Goal: Information Seeking & Learning: Find specific fact

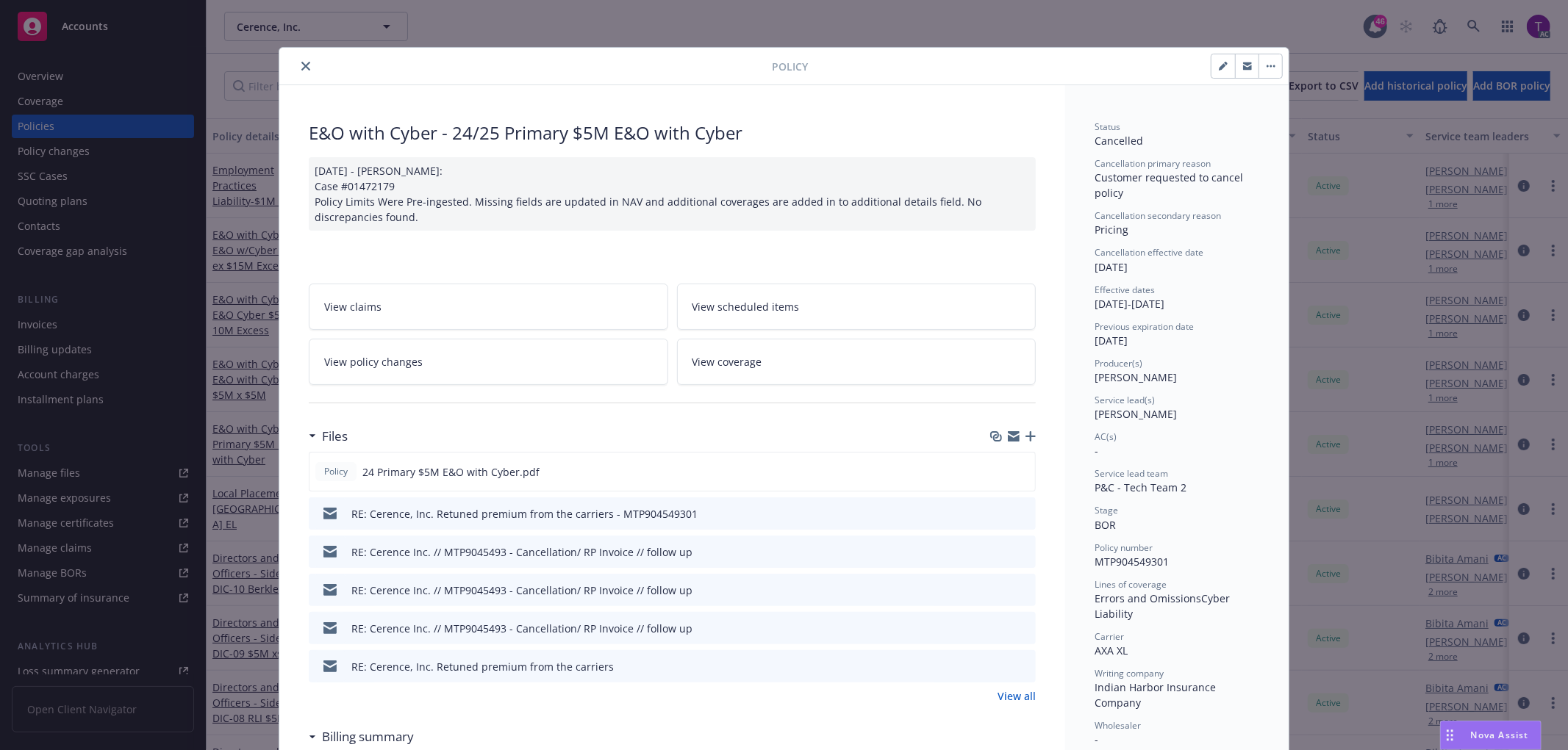
click at [305, 63] on button "close" at bounding box center [305, 66] width 18 height 18
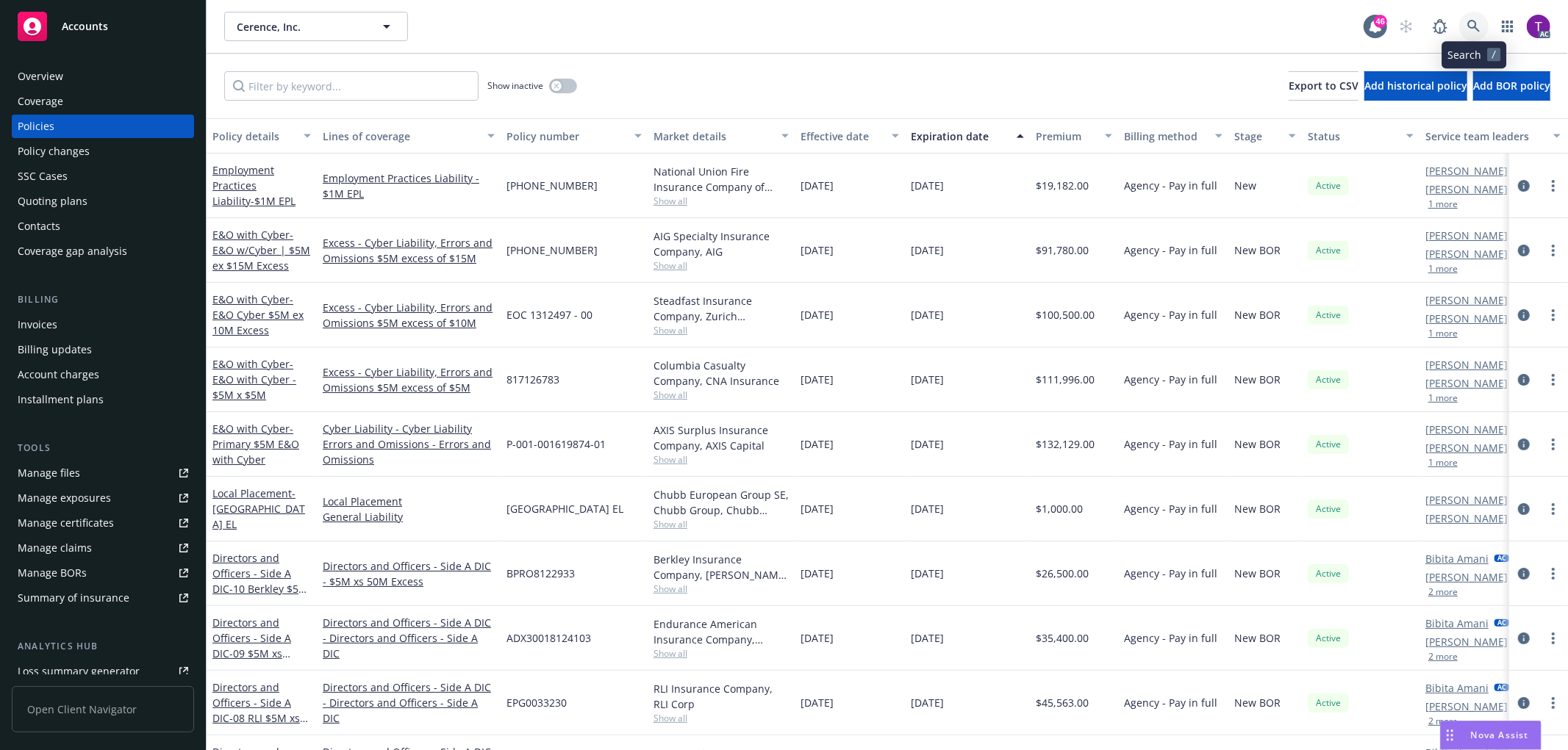
click at [1473, 23] on icon at bounding box center [1474, 27] width 13 height 13
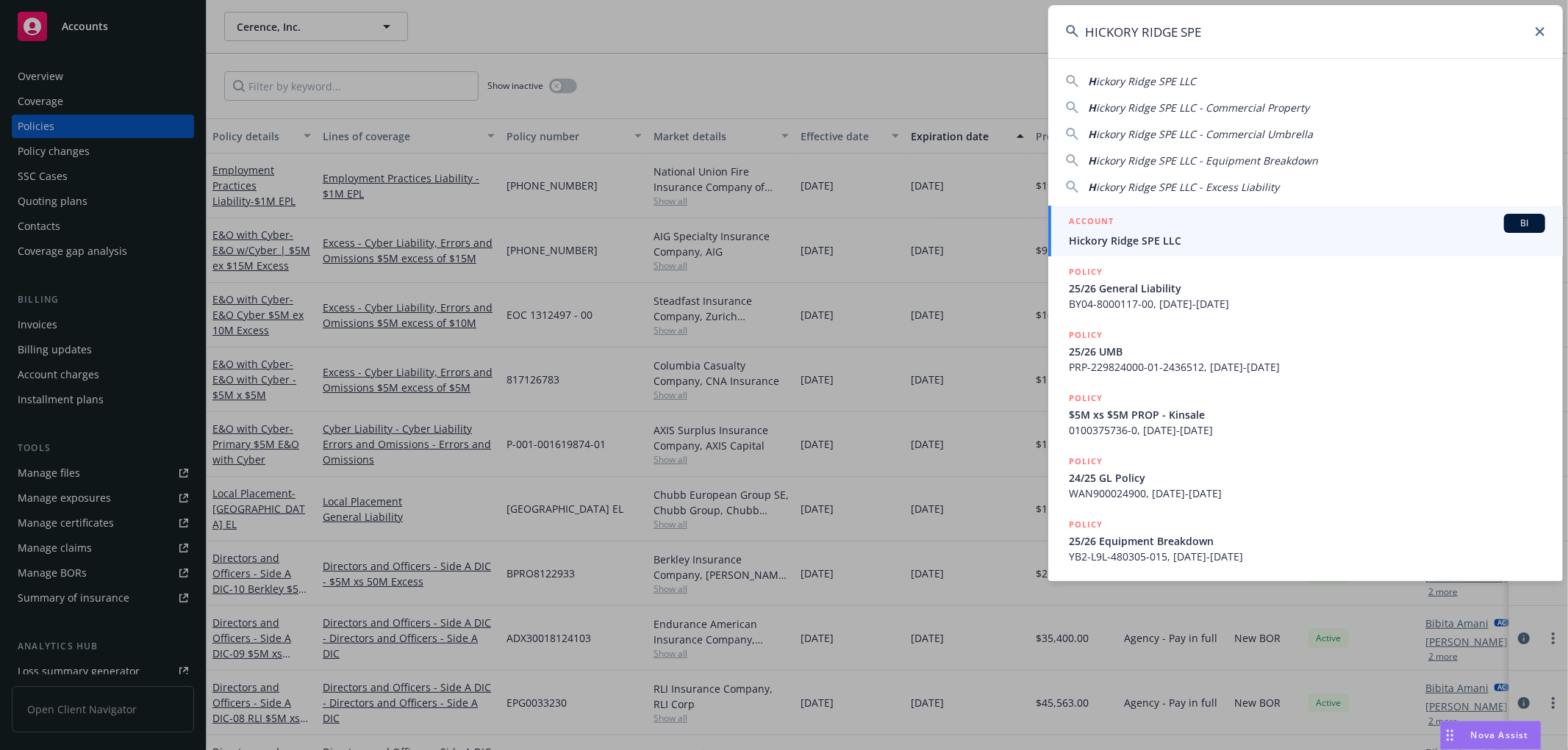
type input "HICKORY RIDGE SPE"
click at [1136, 229] on div "ACCOUNT BI" at bounding box center [1307, 223] width 476 height 19
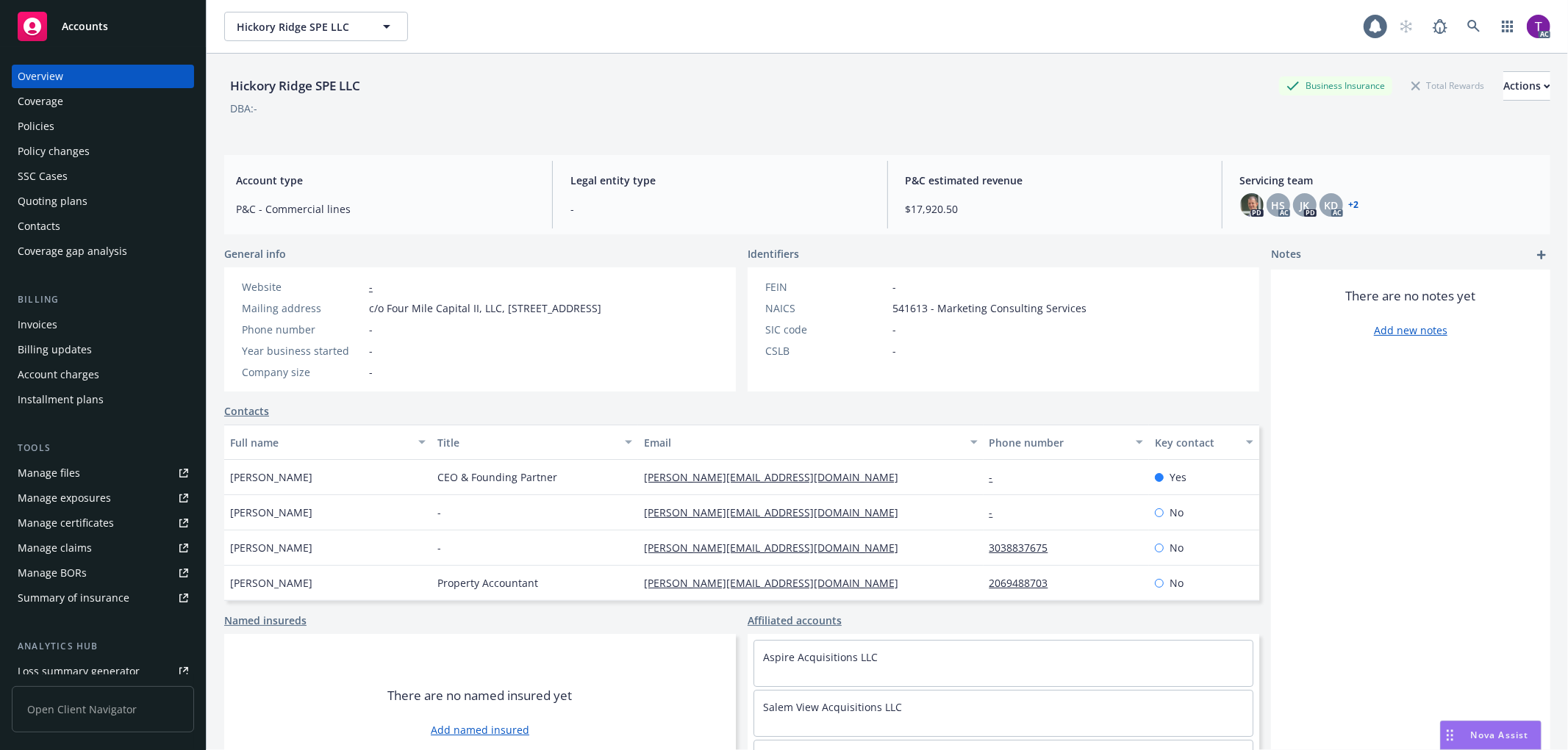
click at [59, 318] on div "Invoices" at bounding box center [103, 325] width 170 height 23
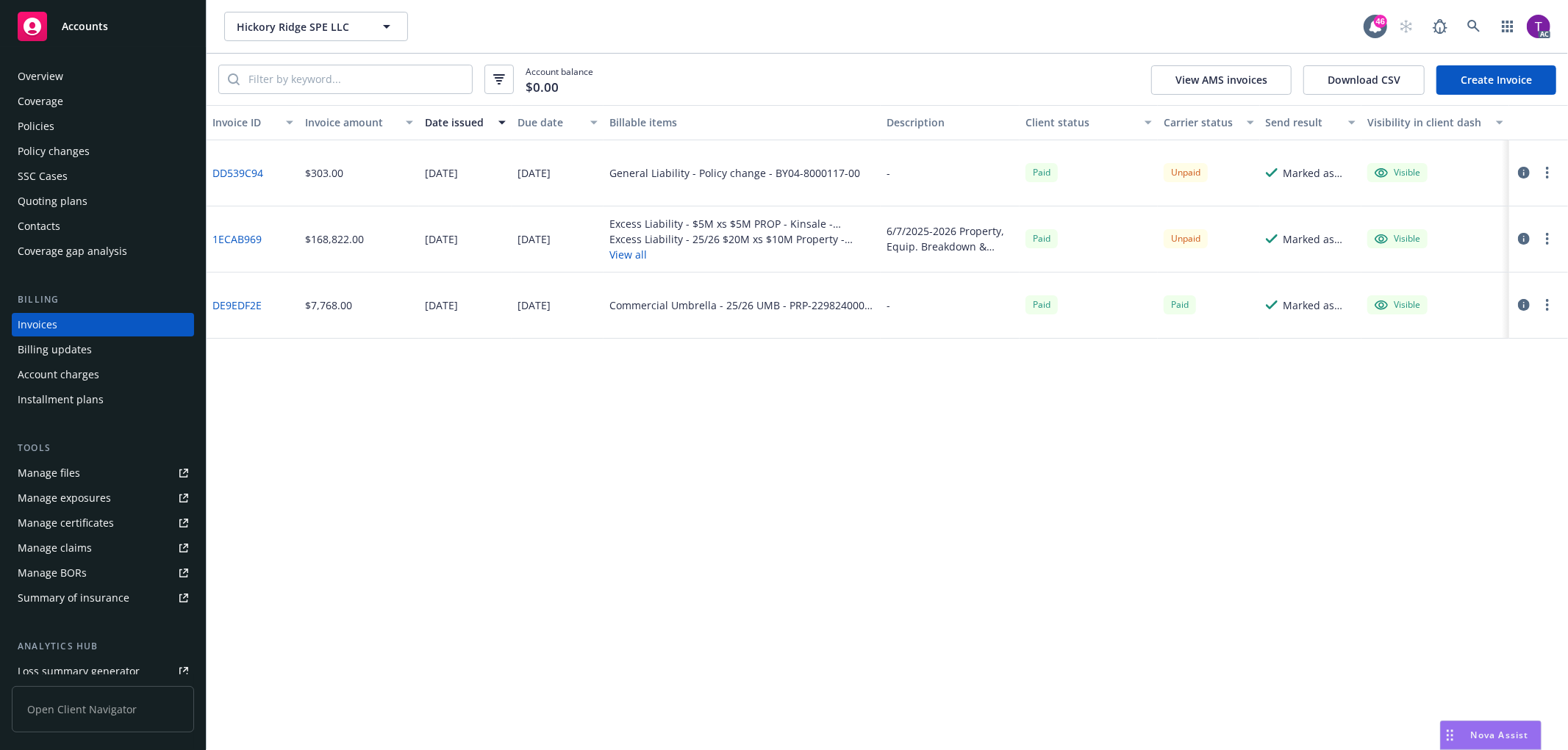
click at [59, 118] on div "Policies" at bounding box center [103, 126] width 170 height 23
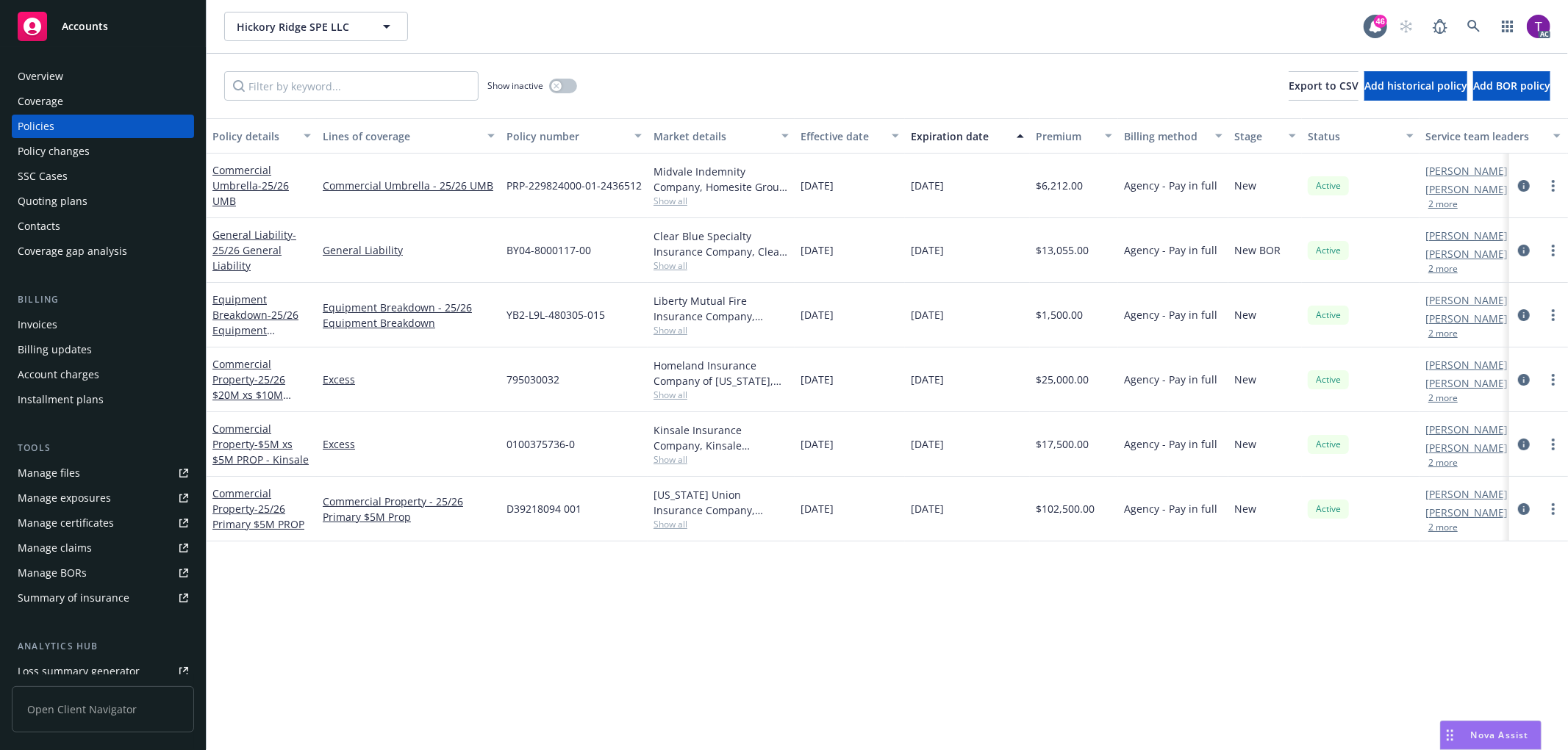
click at [48, 321] on div "Invoices" at bounding box center [38, 325] width 40 height 23
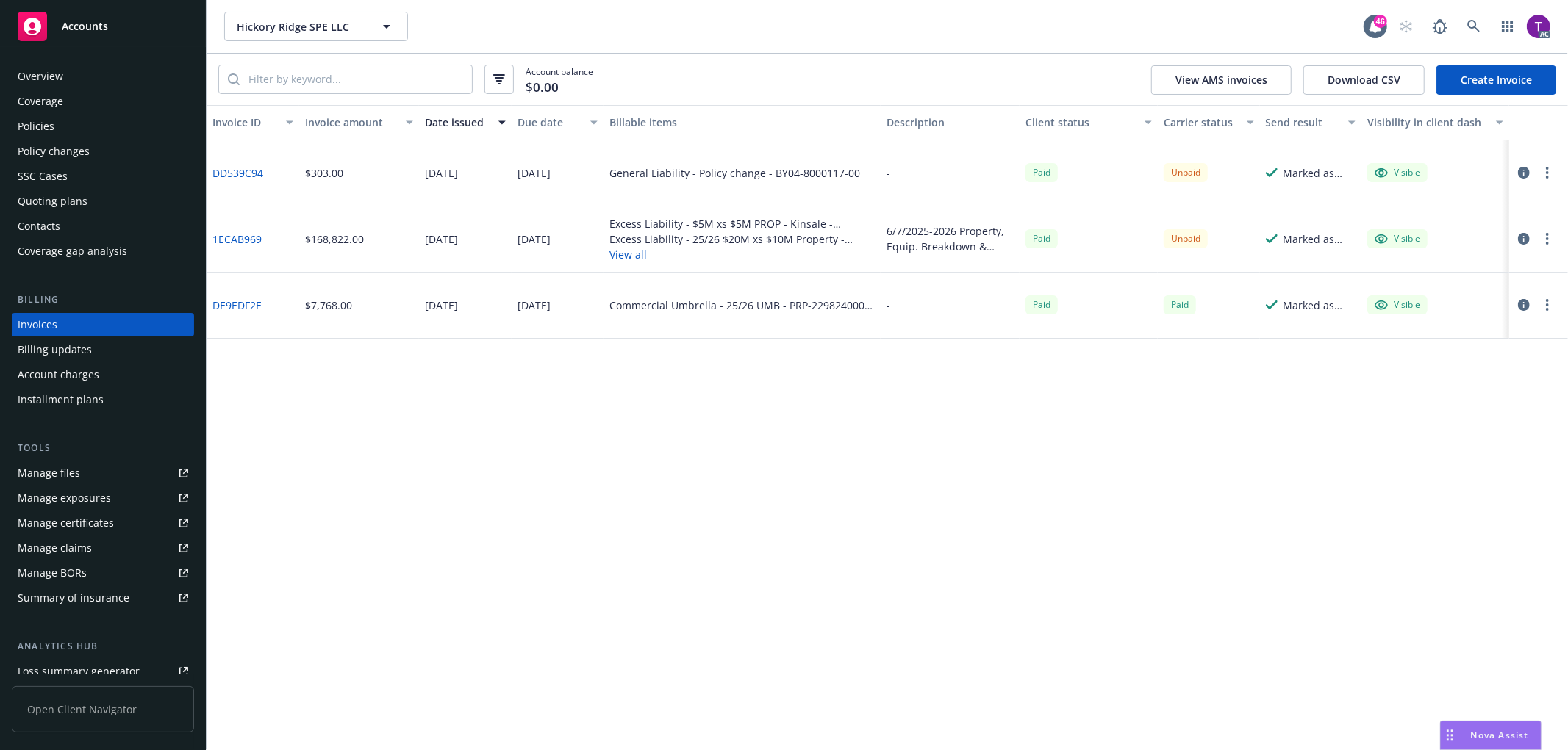
click at [28, 75] on div "Overview" at bounding box center [40, 77] width 46 height 23
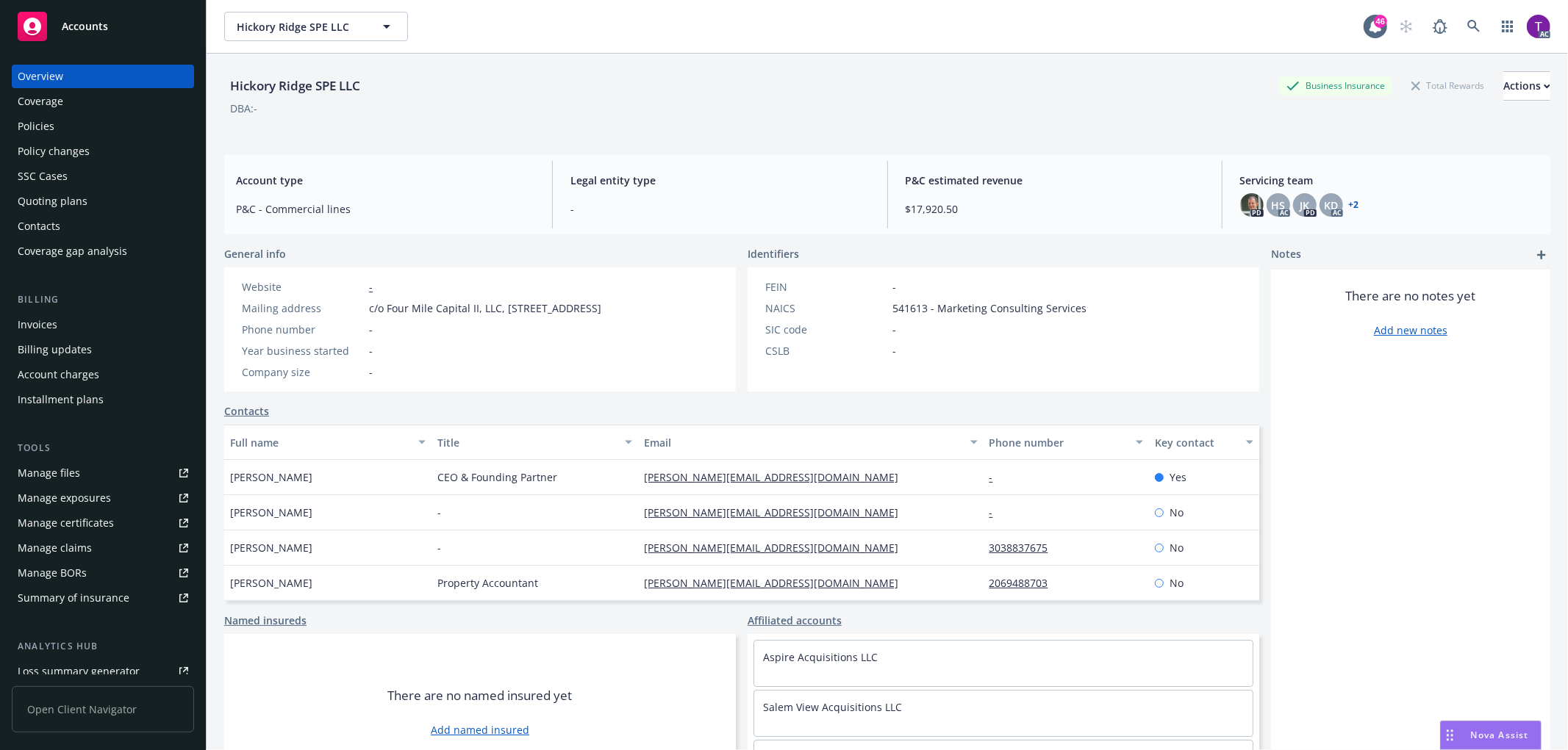
click at [1349, 204] on link "+ 2" at bounding box center [1354, 204] width 10 height 9
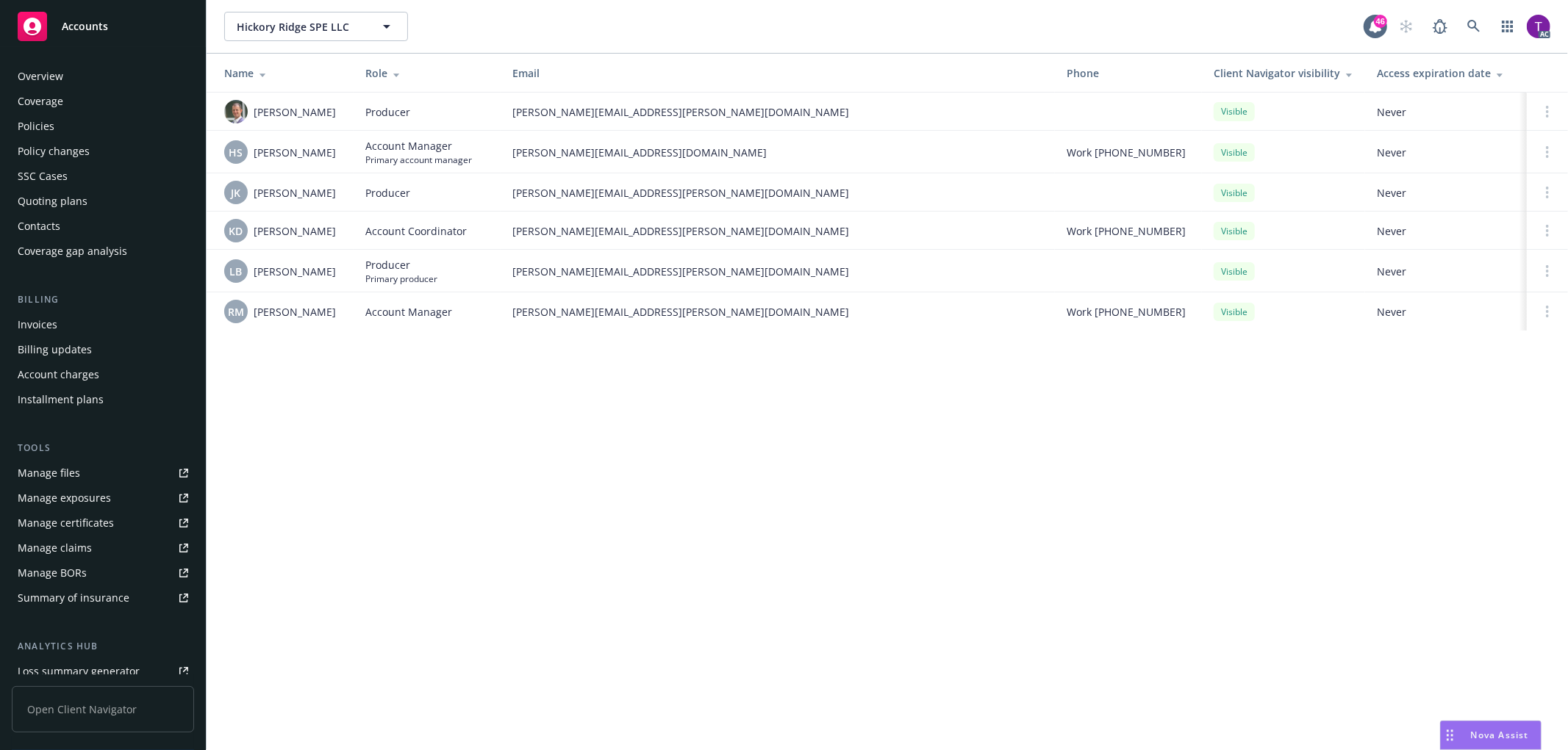
click at [58, 78] on div "Overview" at bounding box center [40, 77] width 46 height 23
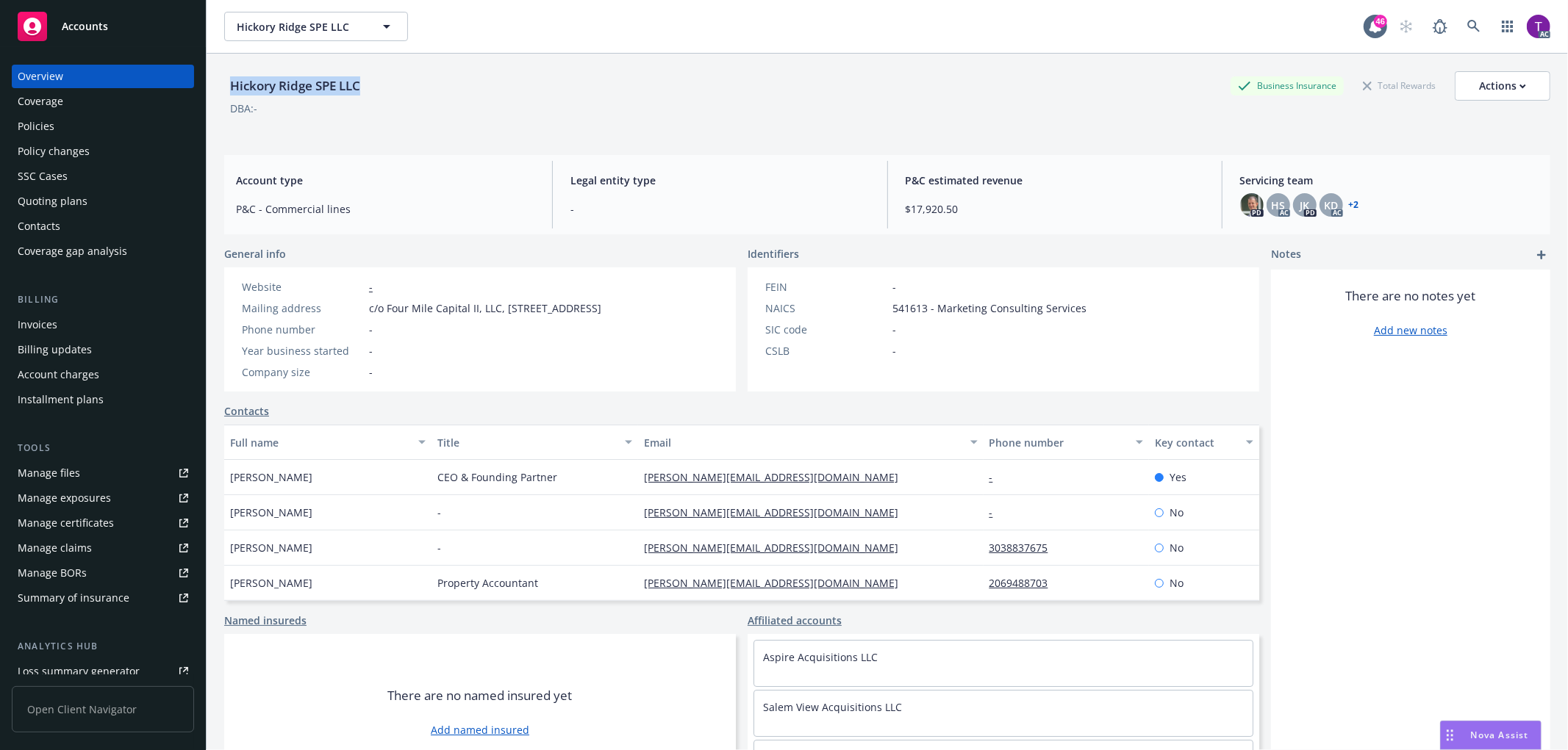
drag, startPoint x: 330, startPoint y: 83, endPoint x: 225, endPoint y: 83, distance: 105.0
click at [225, 83] on div "Hickory Ridge SPE LLC Business Insurance Total Rewards Actions" at bounding box center [887, 85] width 1326 height 29
copy div "Hickory Ridge SPE LLC"
click at [1469, 22] on link at bounding box center [1474, 26] width 29 height 29
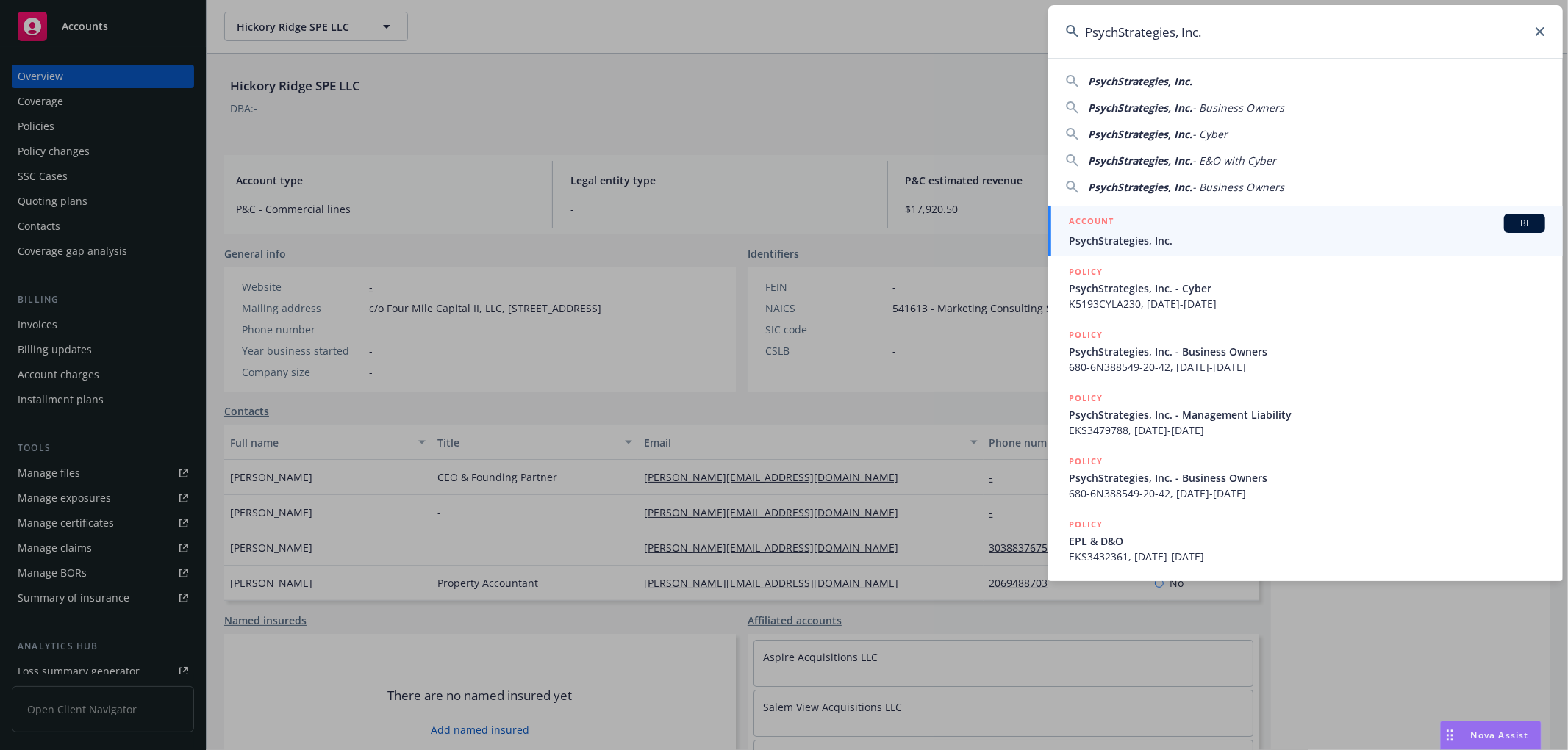
type input "PsychStrategies, Inc."
click at [1174, 231] on div "ACCOUNT BI" at bounding box center [1307, 223] width 476 height 19
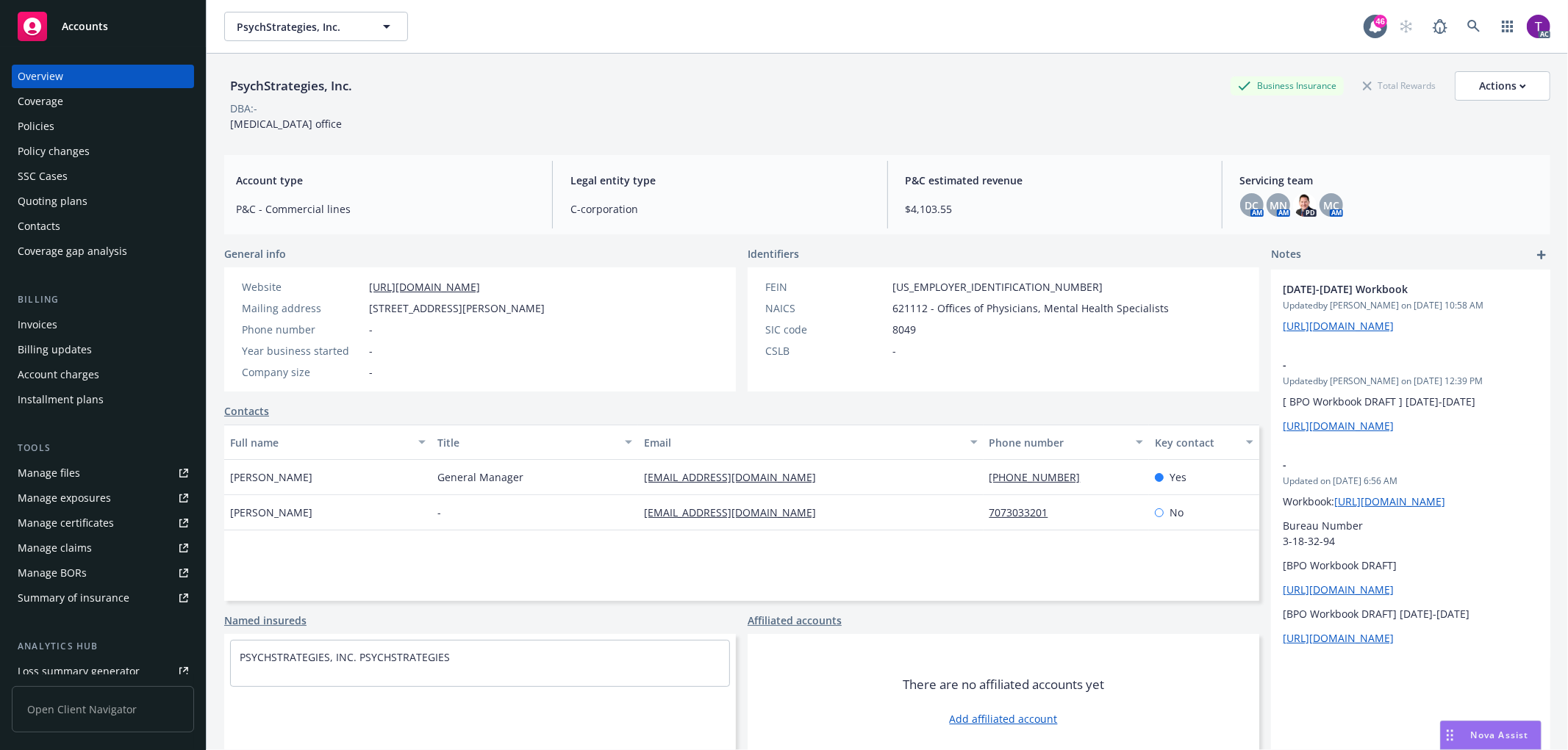
click at [63, 324] on div "Invoices" at bounding box center [103, 325] width 170 height 23
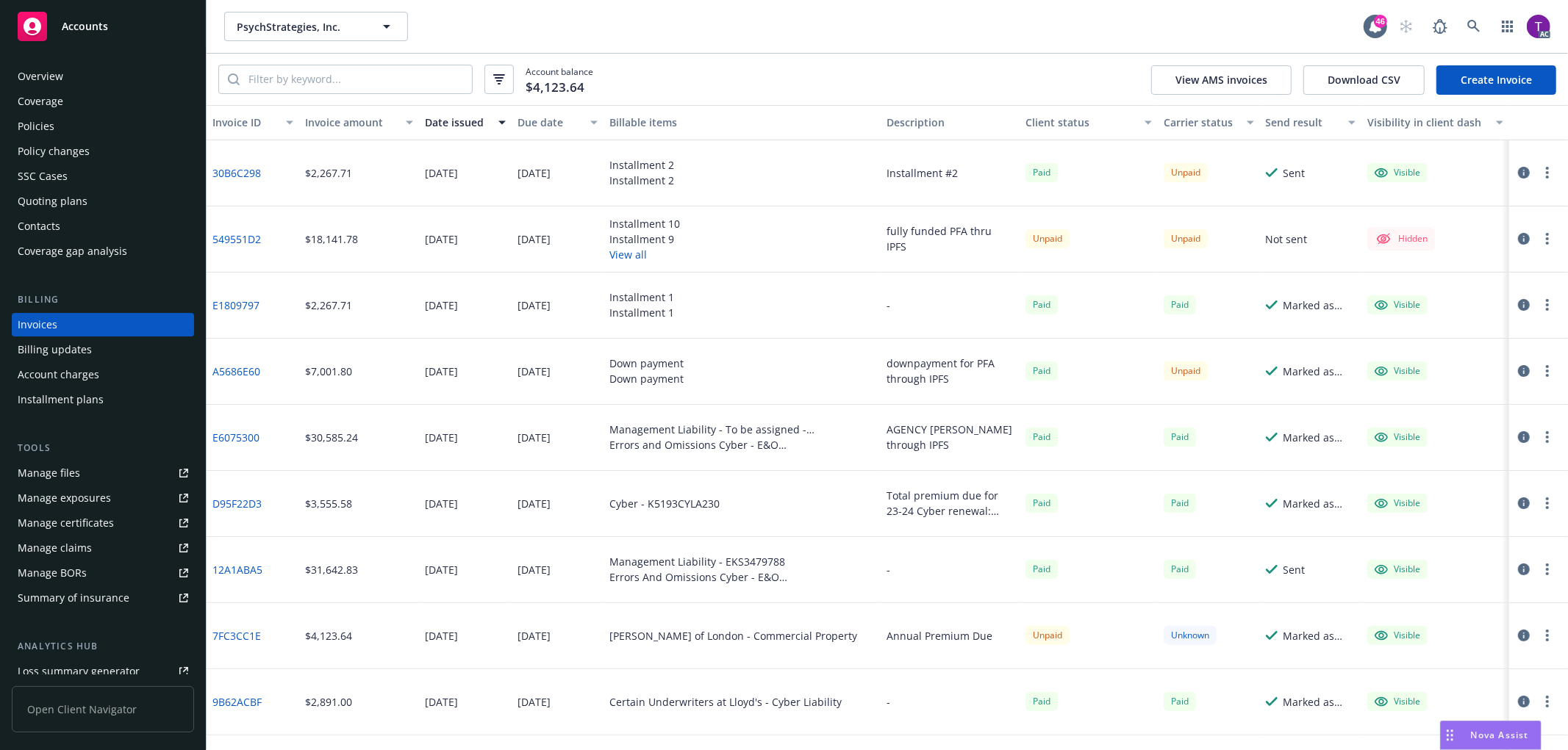
click at [1062, 126] on div "Client status" at bounding box center [1081, 122] width 111 height 15
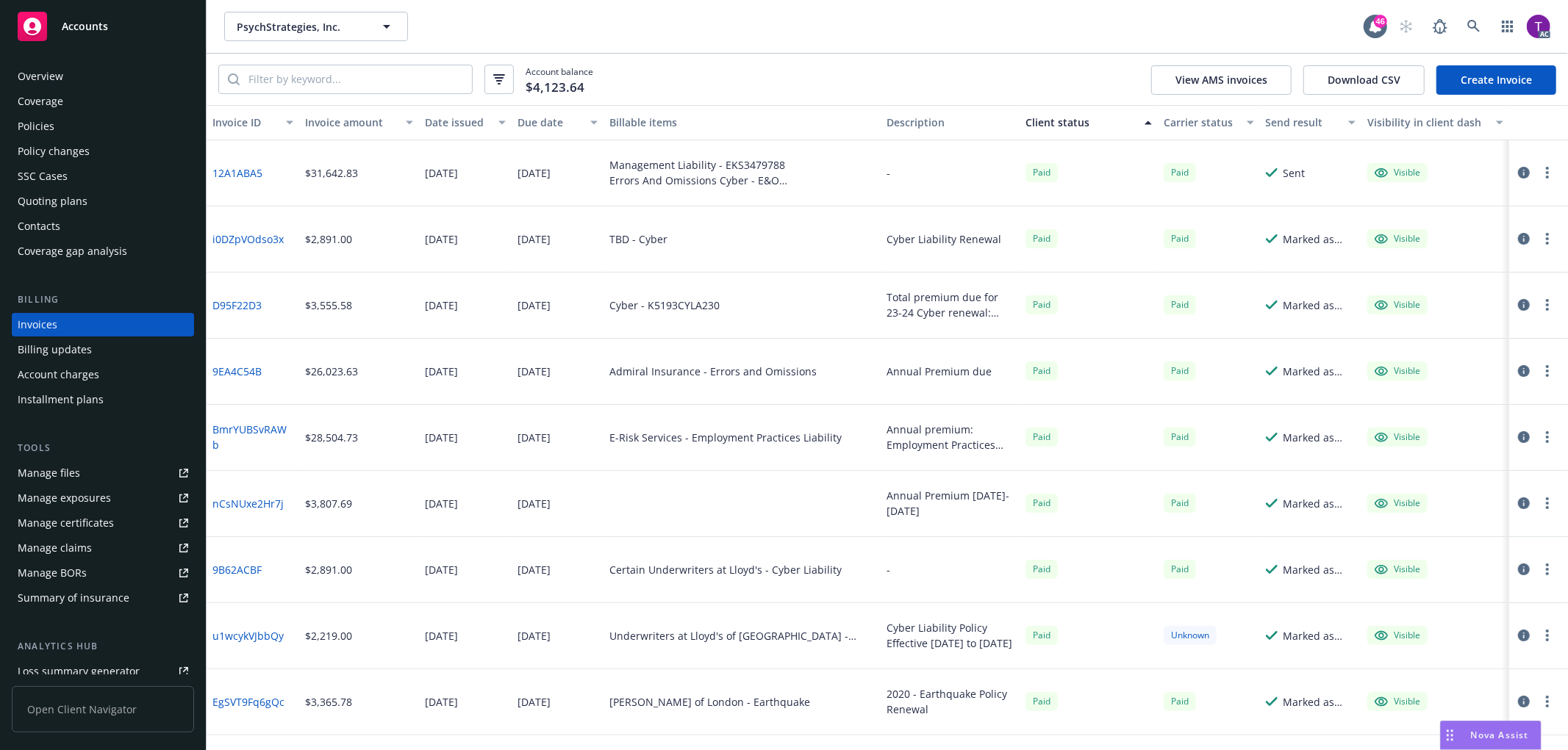
click at [335, 120] on div "Invoice amount" at bounding box center [351, 122] width 92 height 15
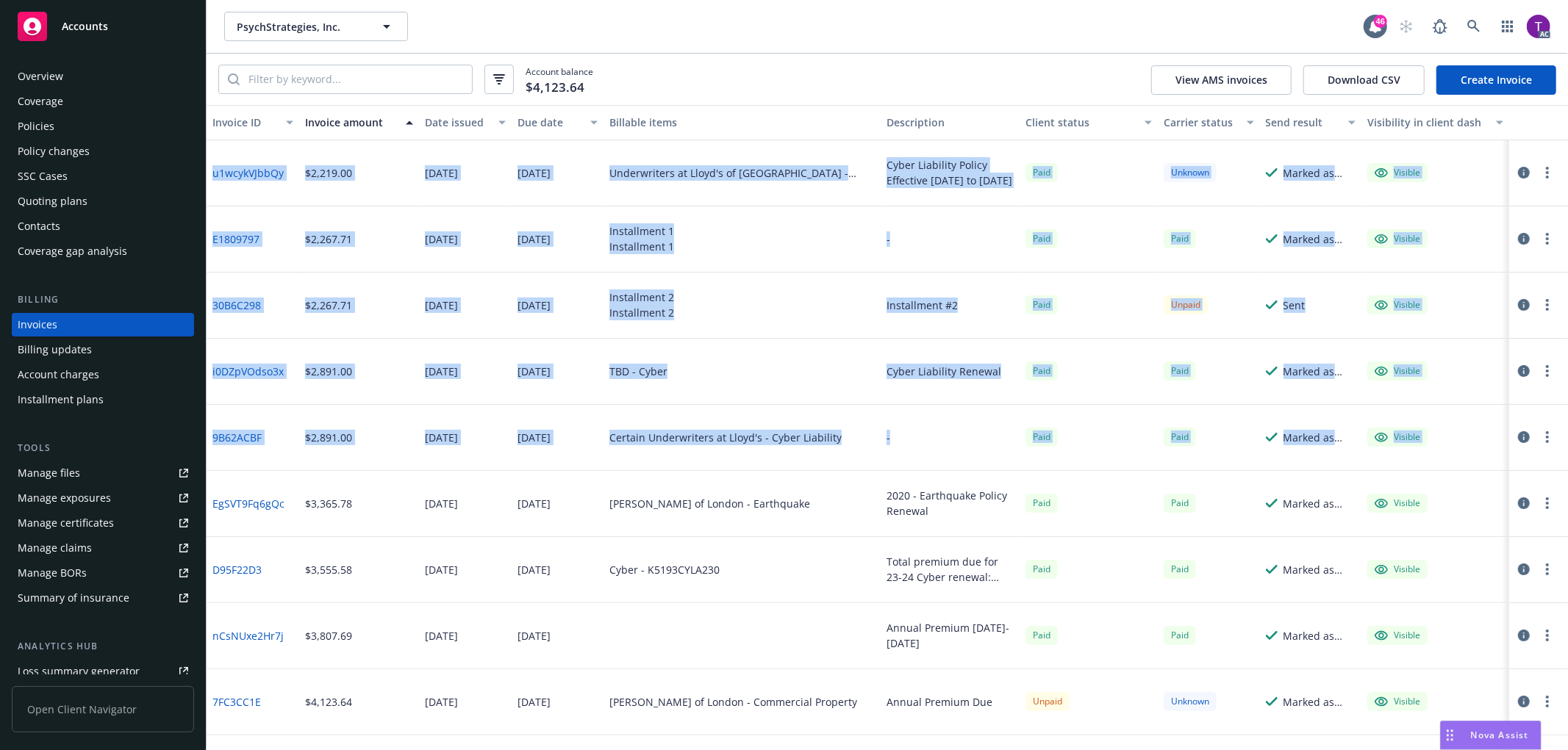
drag, startPoint x: 1567, startPoint y: 215, endPoint x: 1566, endPoint y: 410, distance: 195.0
click at [1566, 410] on div "PsychStrategies, Inc. PsychStrategies, Inc. 46 AC Account balance $4,123.64 Vie…" at bounding box center [887, 375] width 1361 height 750
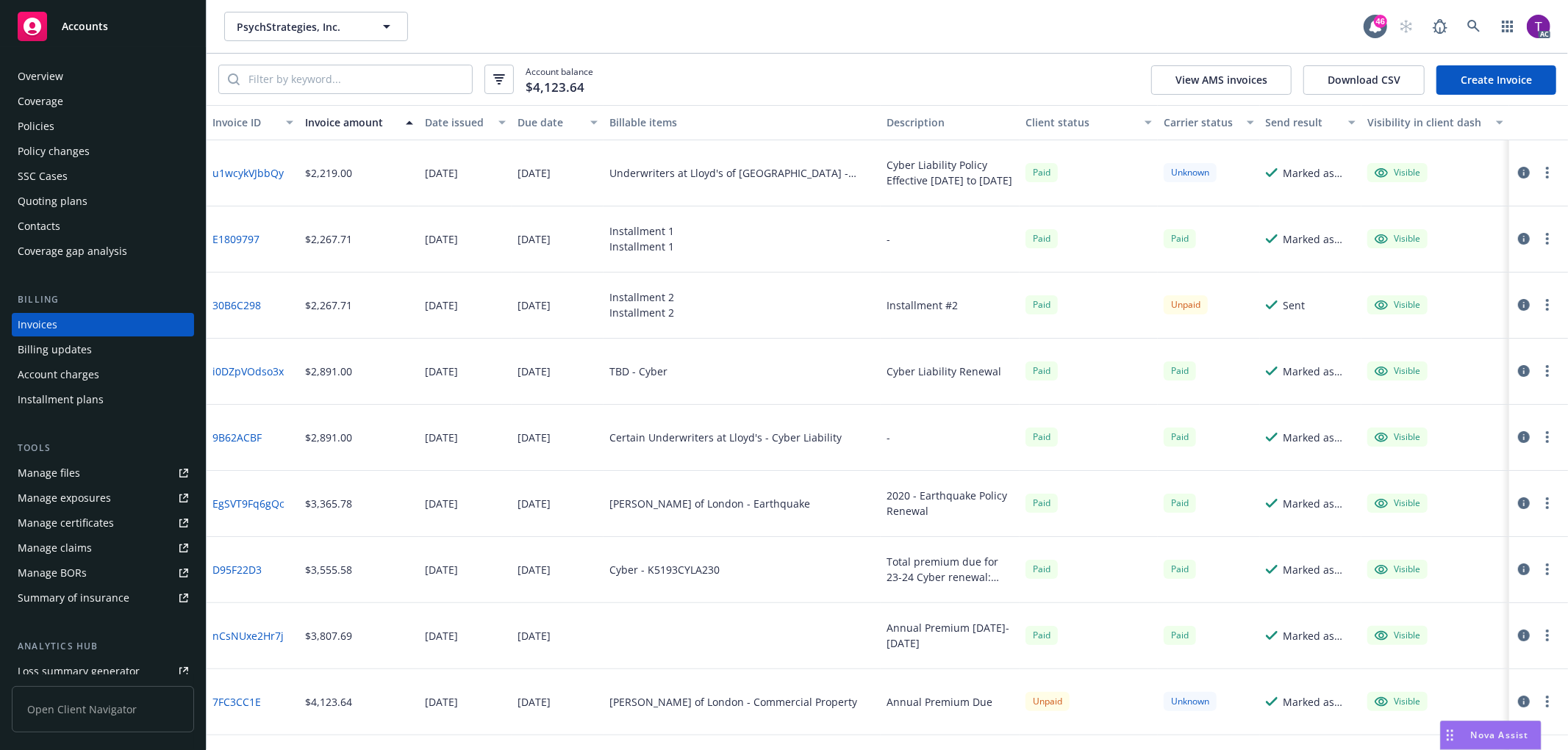
click at [1250, 48] on div "PsychStrategies, Inc. PsychStrategies, Inc. 46 AC" at bounding box center [887, 26] width 1361 height 53
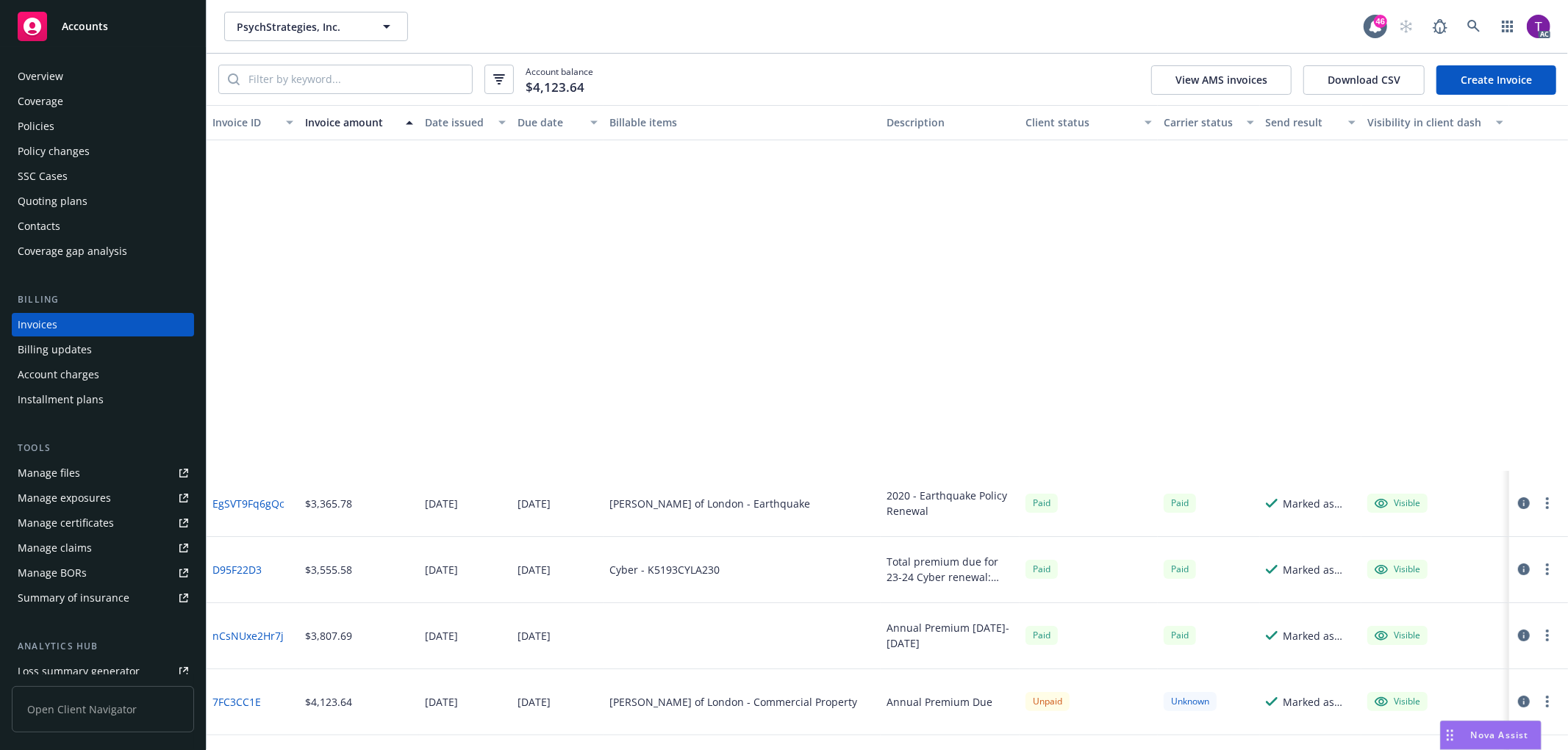
scroll to position [447, 0]
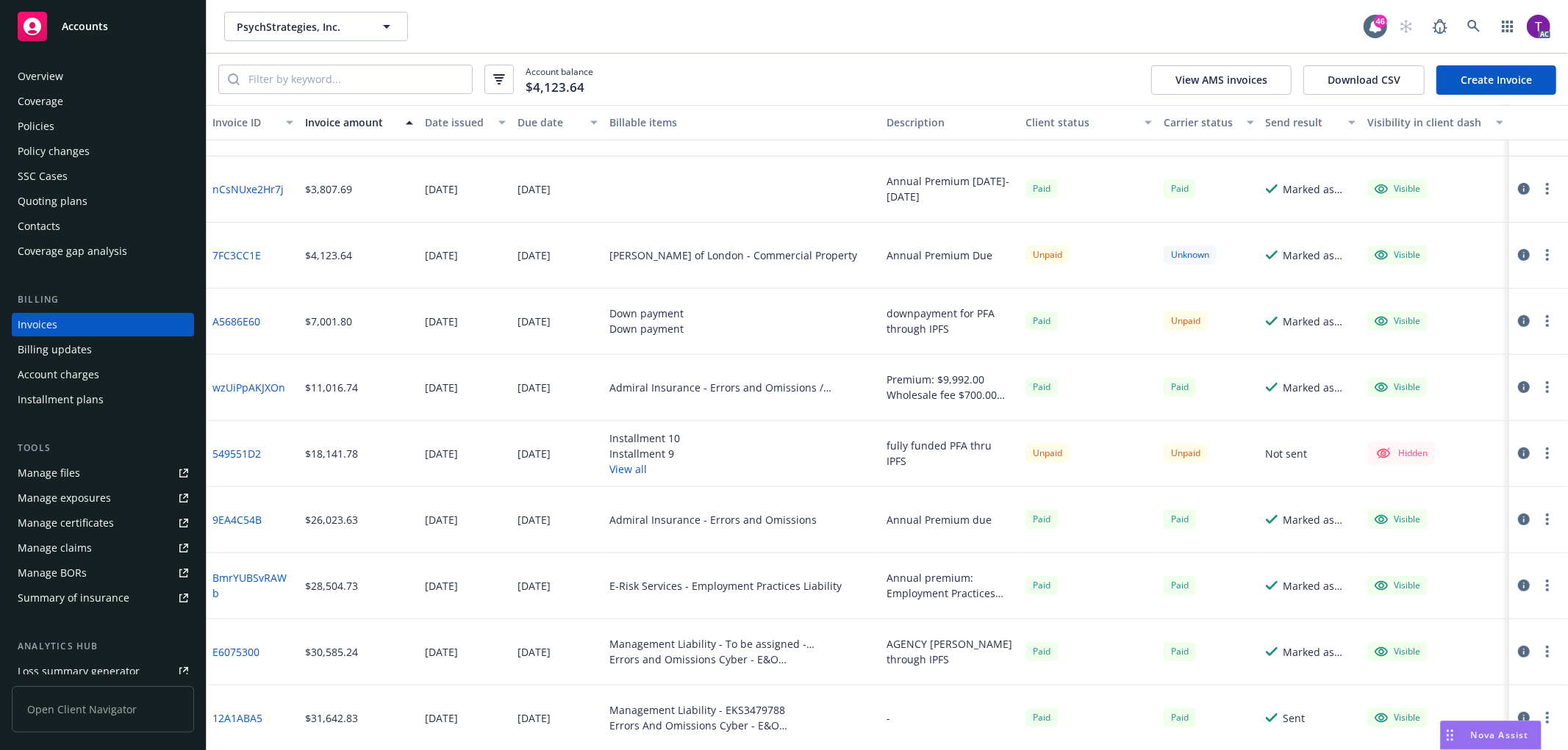
click at [233, 318] on link "A5686E60" at bounding box center [236, 321] width 48 height 15
click at [1461, 28] on link at bounding box center [1474, 26] width 29 height 29
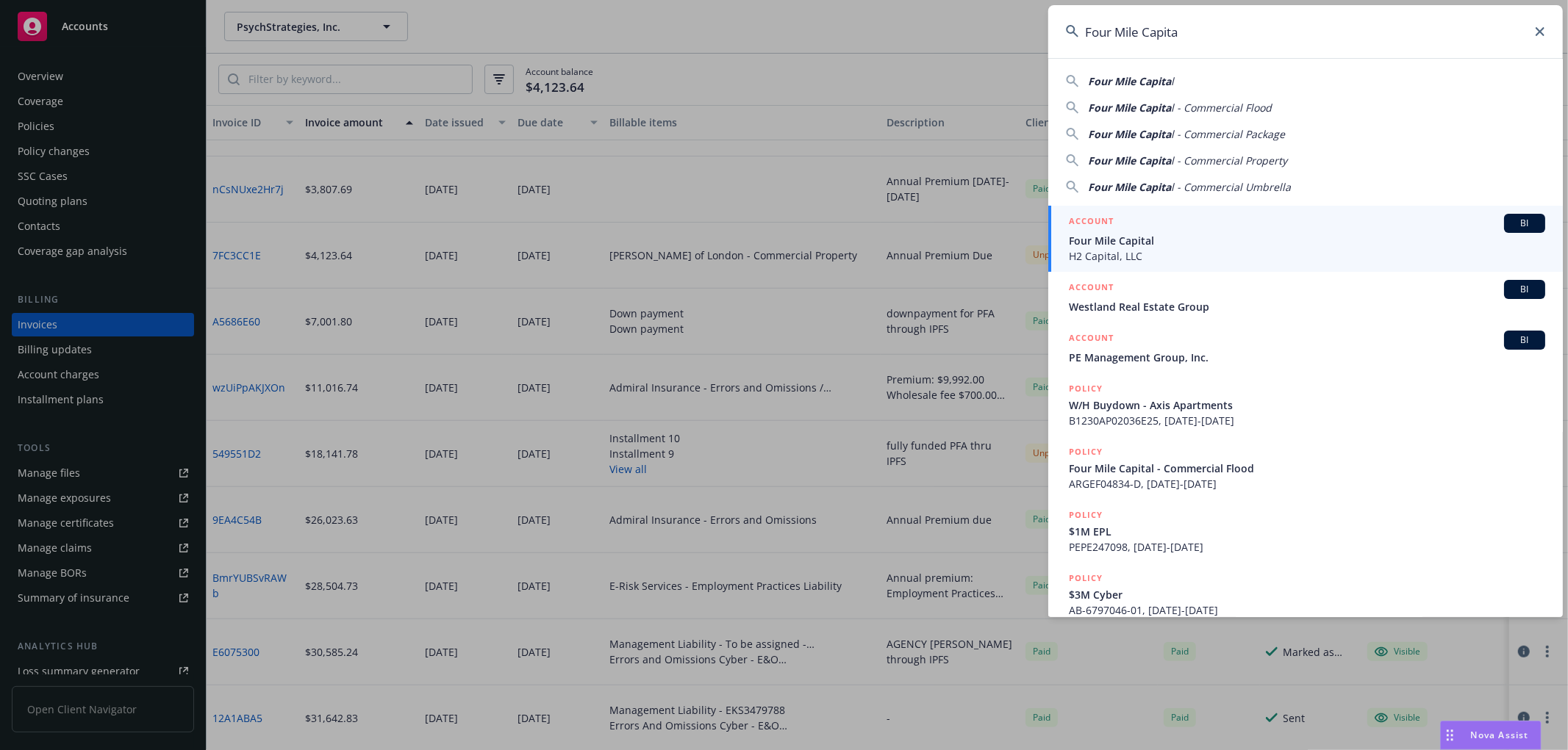
type input "Four Mile Capita"
click at [1122, 239] on span "Four Mile Capital" at bounding box center [1307, 240] width 476 height 15
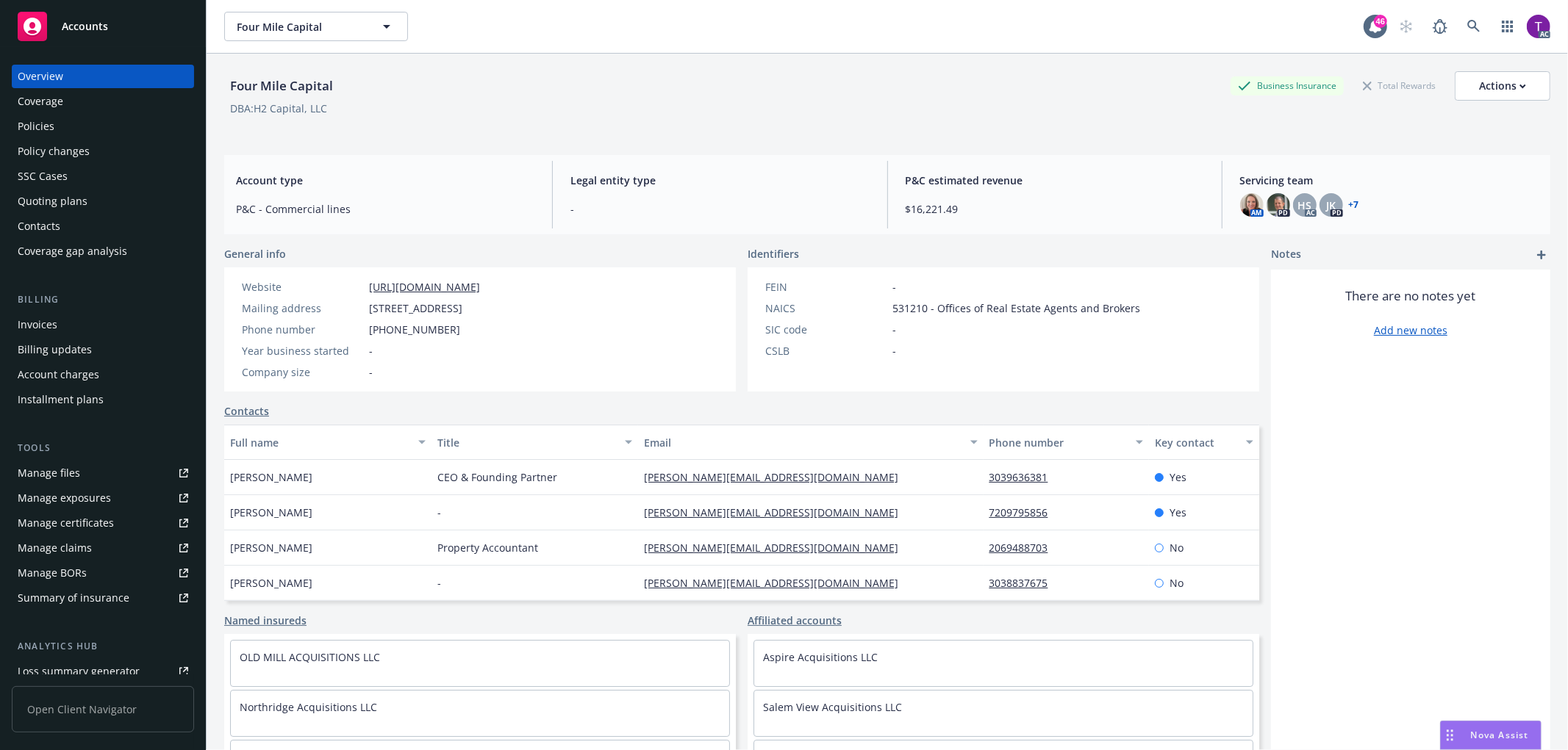
click at [48, 334] on div "Invoices" at bounding box center [38, 325] width 40 height 23
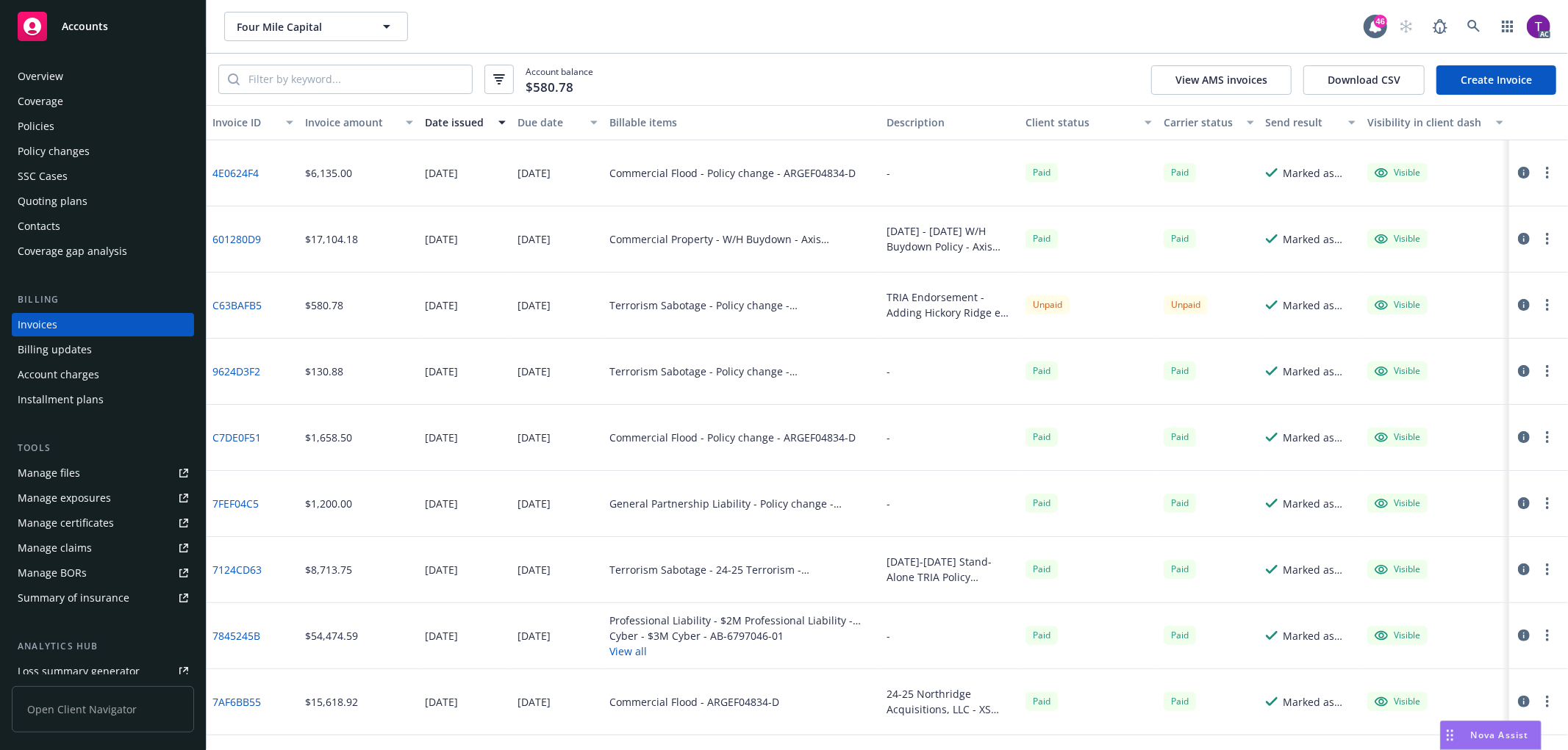
click at [346, 119] on div "Invoice amount" at bounding box center [351, 122] width 92 height 15
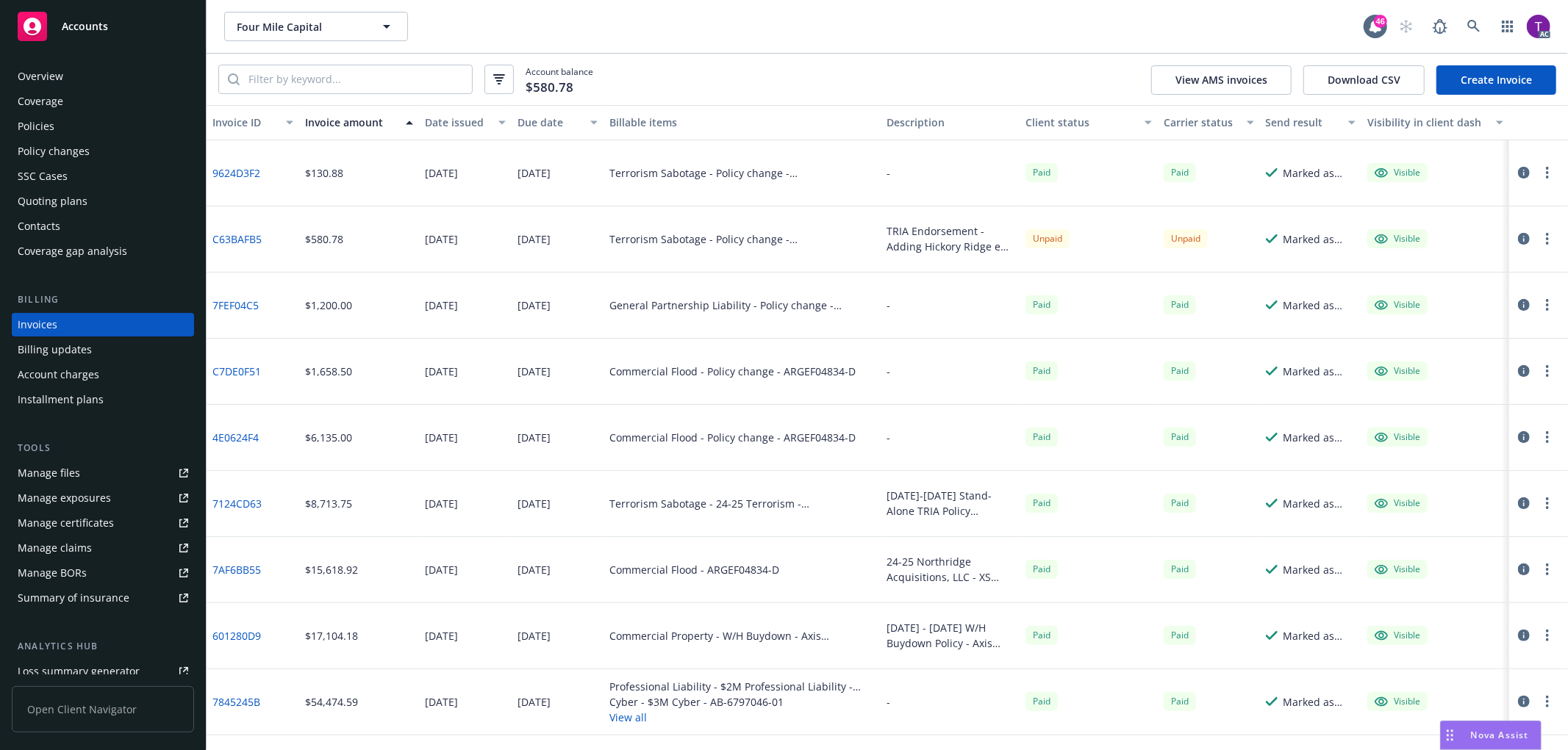
click at [1522, 234] on icon "button" at bounding box center [1524, 239] width 12 height 12
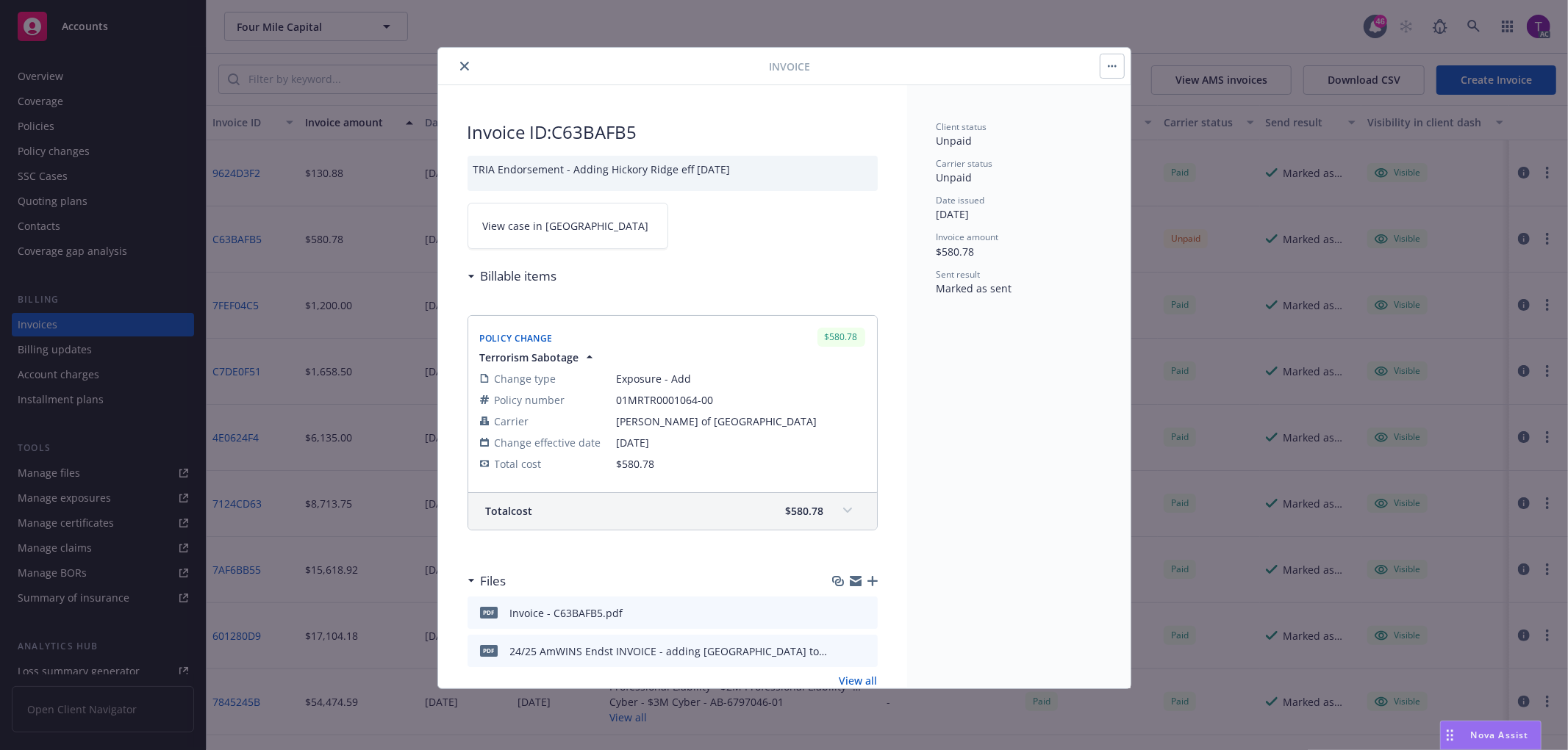
click at [489, 219] on span "View case in SSC" at bounding box center [566, 226] width 166 height 15
click at [857, 649] on icon "preview file" at bounding box center [864, 650] width 13 height 10
click at [460, 71] on button "close" at bounding box center [464, 66] width 18 height 18
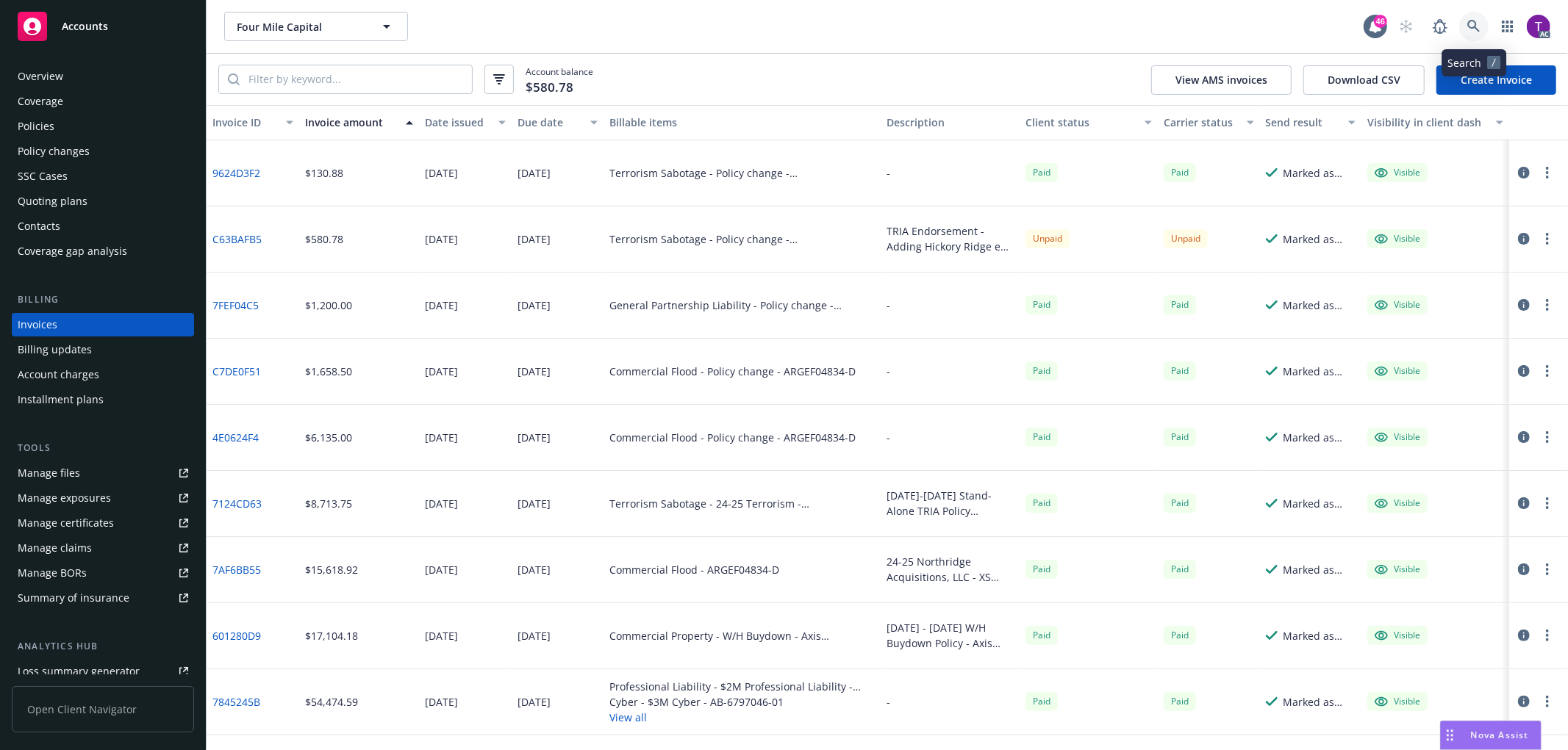
click at [1481, 33] on link at bounding box center [1474, 26] width 29 height 29
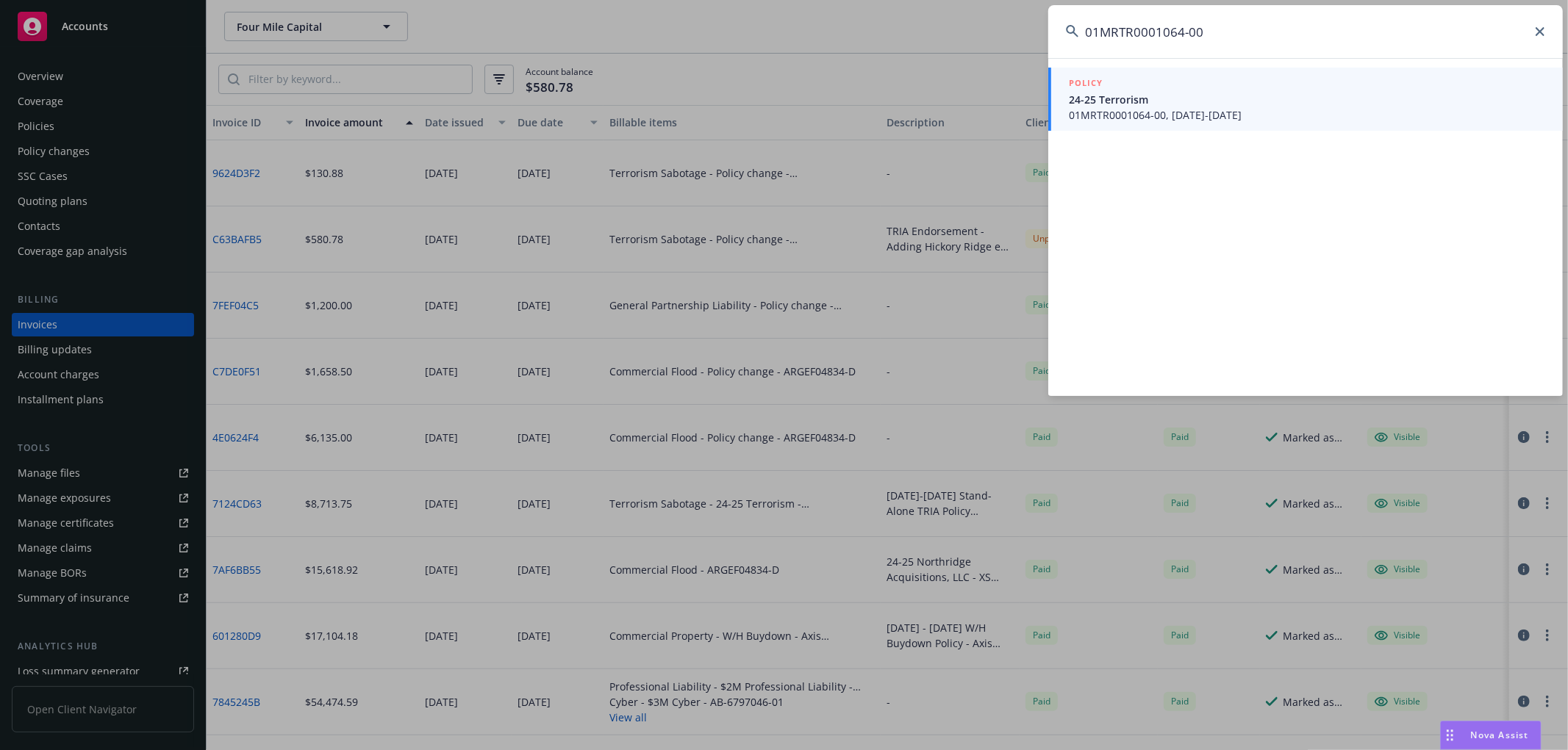
type input "01MRTR0001064-00"
click at [1169, 111] on span "01MRTR0001064-00, 11/15/2024-11/15/2025" at bounding box center [1307, 115] width 476 height 15
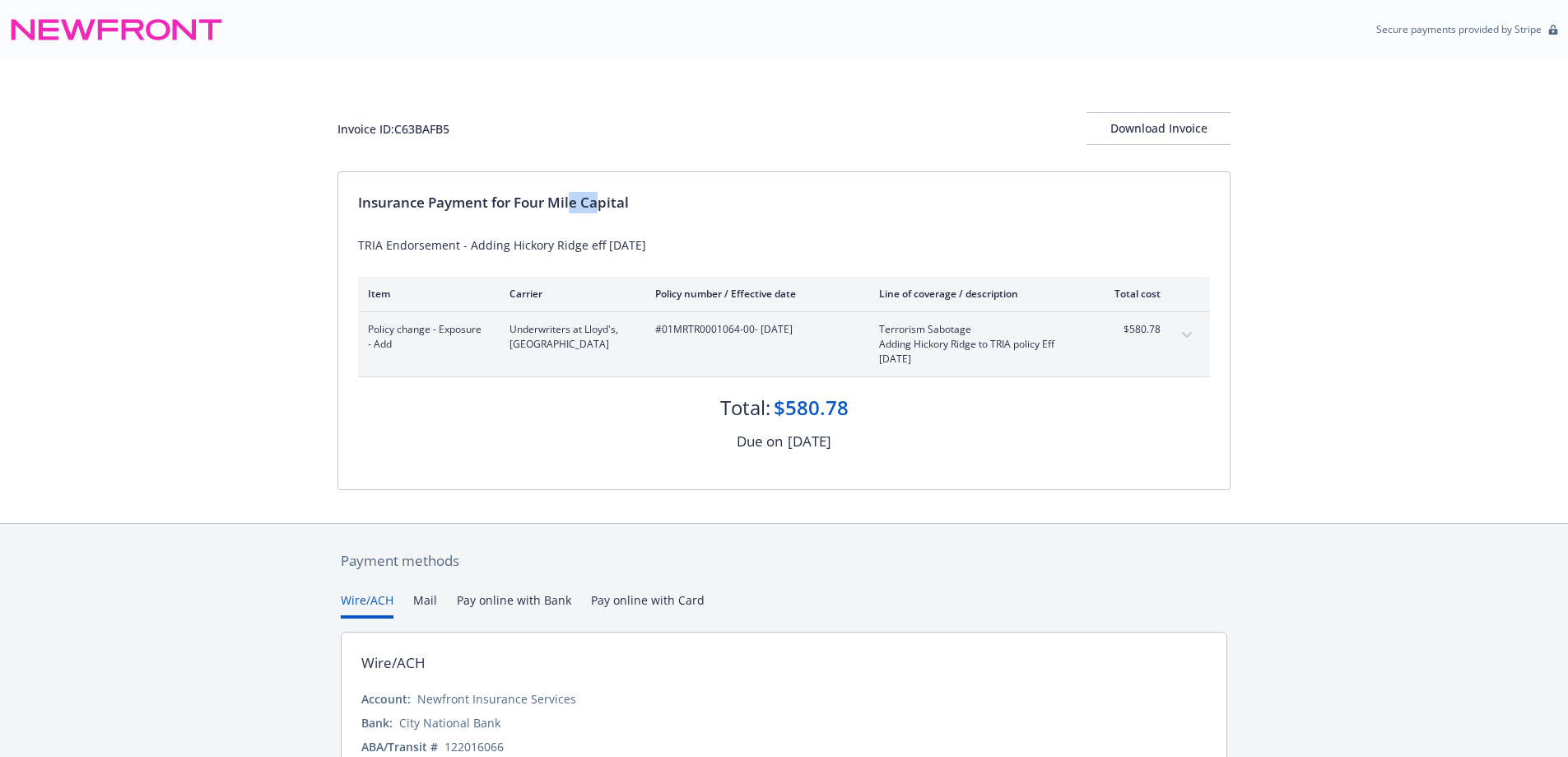
drag, startPoint x: 577, startPoint y: 203, endPoint x: 570, endPoint y: 207, distance: 8.1
click at [570, 206] on div "Insurance Payment for Four Mile Capital" at bounding box center [784, 202] width 852 height 21
click at [629, 210] on div "Insurance Payment for Four Mile Capital" at bounding box center [784, 202] width 852 height 21
drag, startPoint x: 640, startPoint y: 206, endPoint x: 518, endPoint y: 206, distance: 122.0
click at [518, 206] on div "Insurance Payment for Four Mile Capital" at bounding box center [784, 202] width 852 height 21
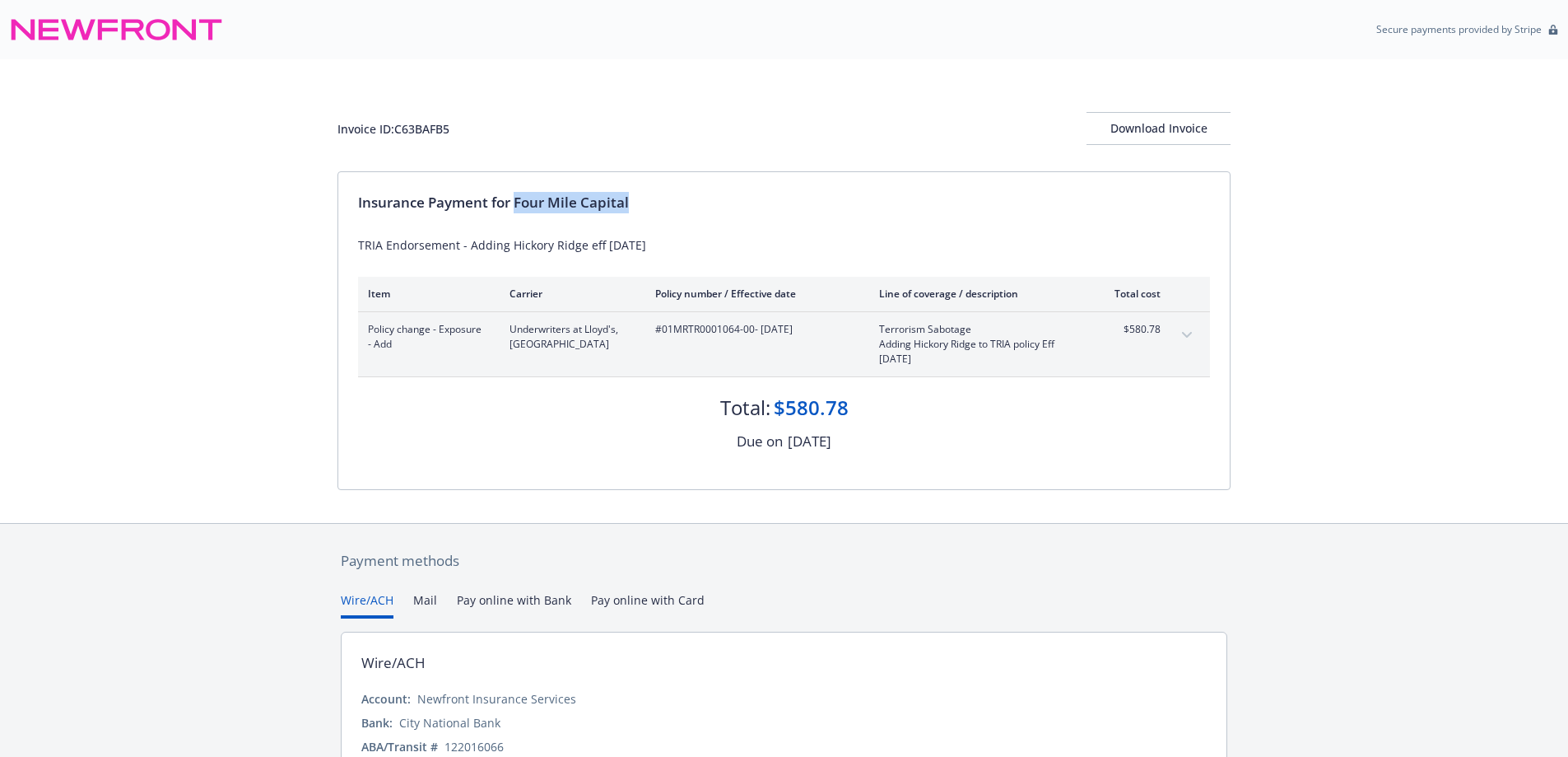
copy div "Four Mile Capital"
drag, startPoint x: 454, startPoint y: 123, endPoint x: 400, endPoint y: 130, distance: 54.5
click at [400, 130] on div "Invoice ID: C63BAFB5 Download Invoice" at bounding box center [784, 128] width 893 height 33
copy div "C63BAFB5"
drag, startPoint x: 752, startPoint y: 333, endPoint x: 664, endPoint y: 338, distance: 88.1
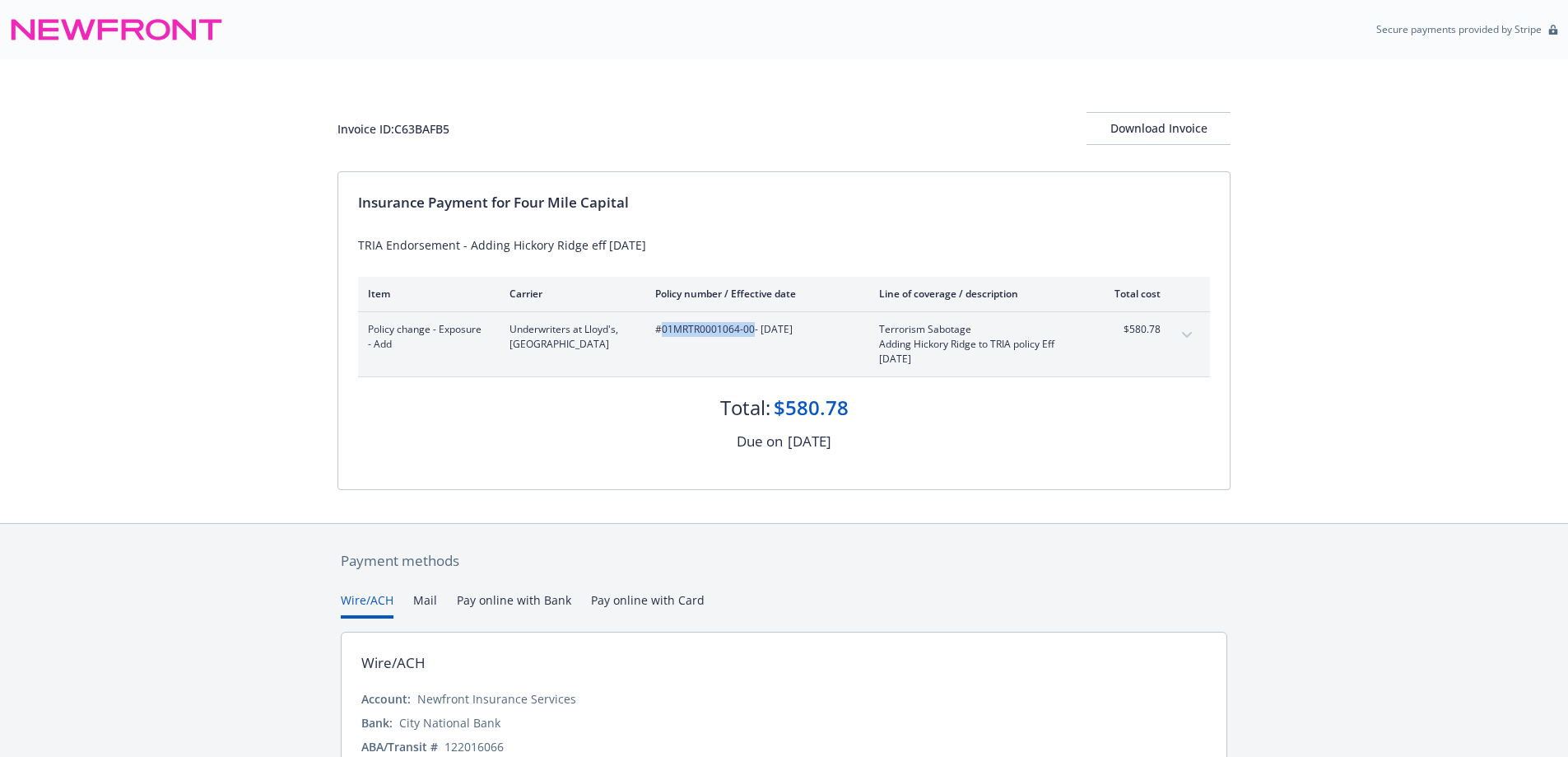
click at [664, 338] on div "#01MRTR0001064-00 - 06/07/2025" at bounding box center [753, 344] width 197 height 45
copy span "01MRTR0001064-00"
drag, startPoint x: 627, startPoint y: 210, endPoint x: 519, endPoint y: 196, distance: 108.9
click at [519, 196] on div "Insurance Payment for Four Mile Capital" at bounding box center [784, 202] width 852 height 21
copy div "Four Mile Capita"
